Goal: Information Seeking & Learning: Learn about a topic

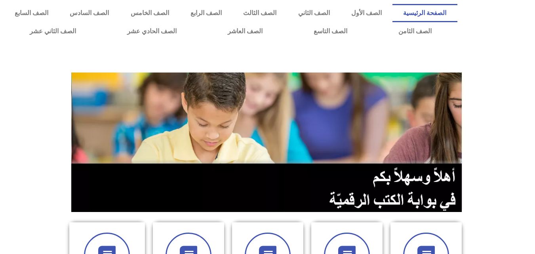
click at [51, 86] on section at bounding box center [267, 142] width 535 height 151
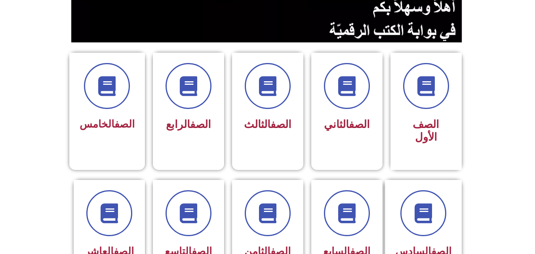
scroll to position [174, 0]
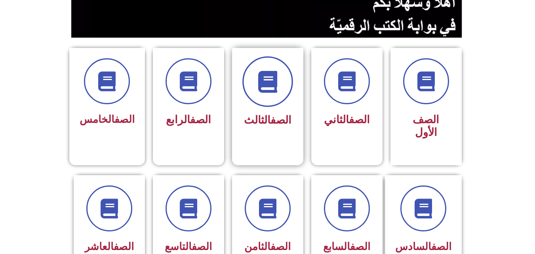
click at [272, 101] on span at bounding box center [267, 81] width 51 height 51
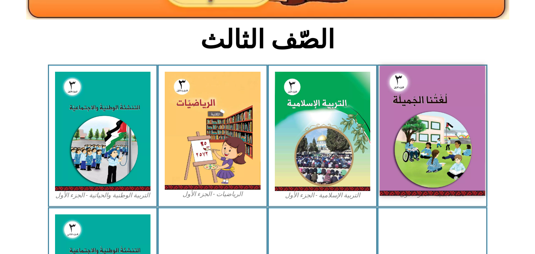
scroll to position [206, 0]
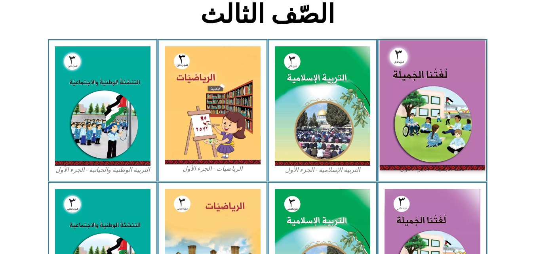
click at [429, 92] on img at bounding box center [432, 105] width 105 height 130
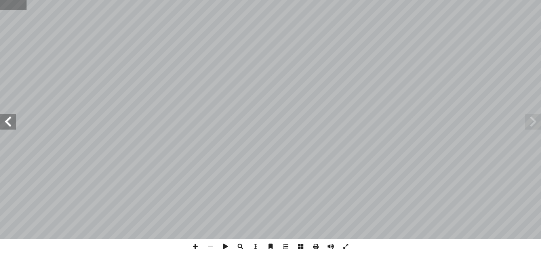
click at [15, 5] on input "text" at bounding box center [13, 5] width 27 height 10
type input "**"
click at [10, 121] on span at bounding box center [8, 122] width 16 height 16
click at [194, 245] on span at bounding box center [195, 246] width 15 height 15
click at [6, 120] on span at bounding box center [8, 122] width 16 height 16
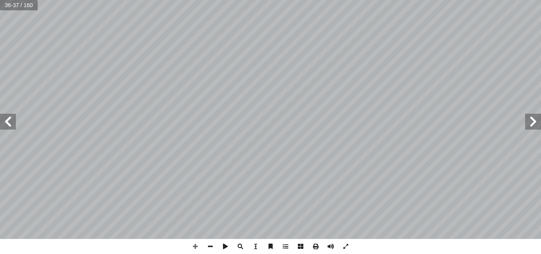
click at [6, 120] on span at bounding box center [8, 122] width 16 height 16
click at [533, 120] on span at bounding box center [533, 122] width 16 height 16
click at [9, 118] on span at bounding box center [8, 122] width 16 height 16
click at [533, 125] on span at bounding box center [533, 122] width 16 height 16
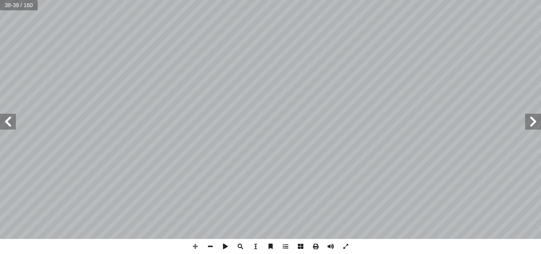
click at [533, 125] on span at bounding box center [533, 122] width 16 height 16
